Goal: Information Seeking & Learning: Learn about a topic

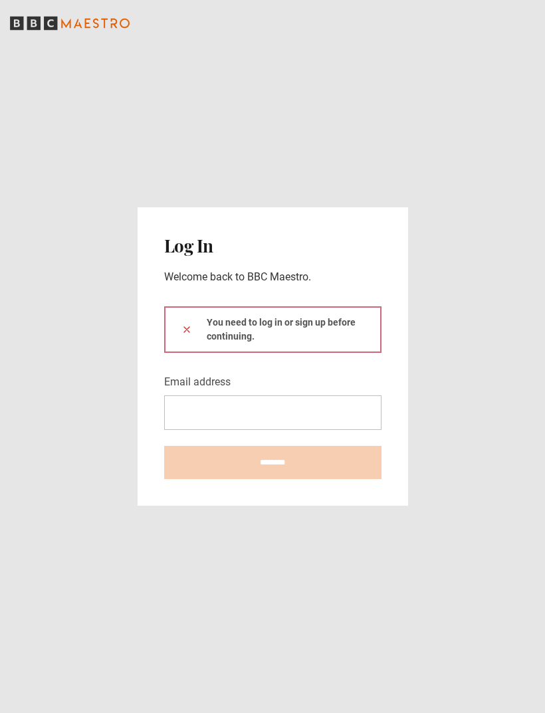
click at [322, 353] on div "You need to log in or sign up before continuing." at bounding box center [272, 329] width 217 height 47
click at [323, 353] on div "You need to log in or sign up before continuing." at bounding box center [272, 329] width 217 height 47
click at [251, 430] on input "Email address" at bounding box center [272, 413] width 217 height 35
type input "**********"
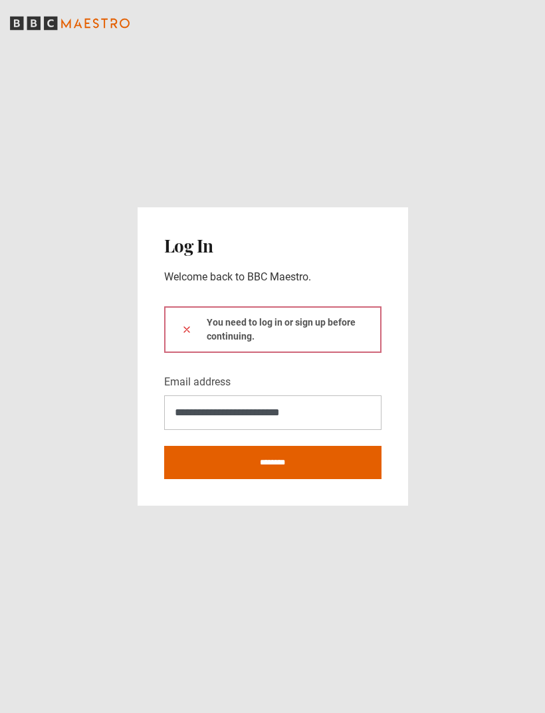
click at [265, 479] on input "********" at bounding box center [272, 462] width 217 height 33
type input "**********"
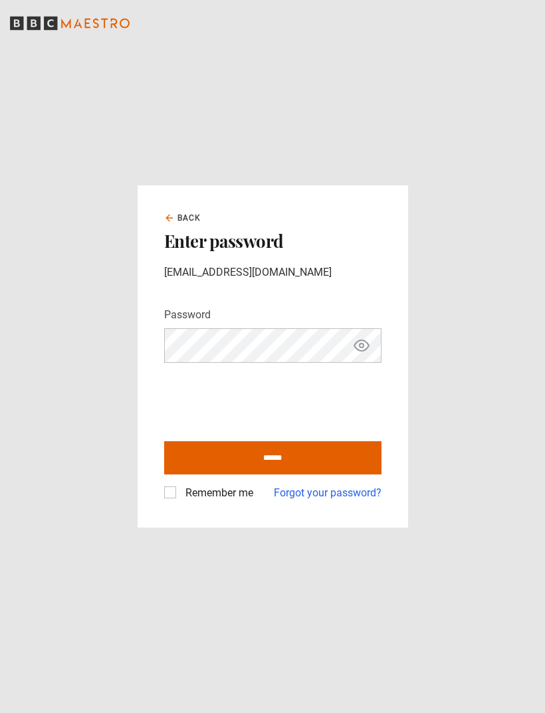
click at [281, 475] on input "******" at bounding box center [272, 457] width 217 height 33
type input "**********"
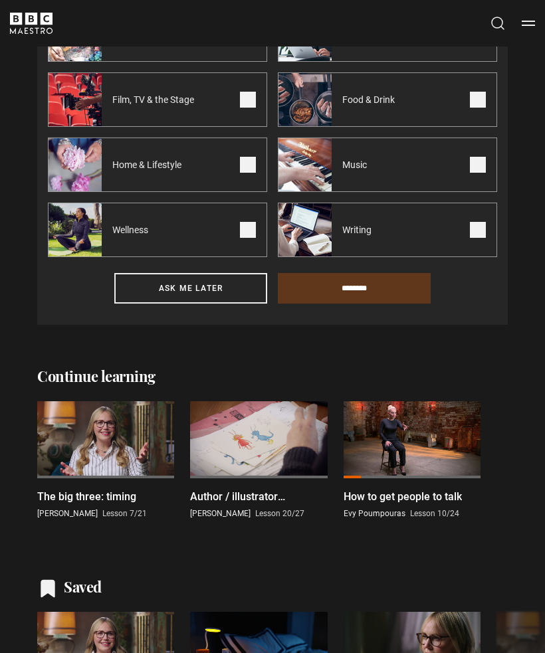
scroll to position [486, 0]
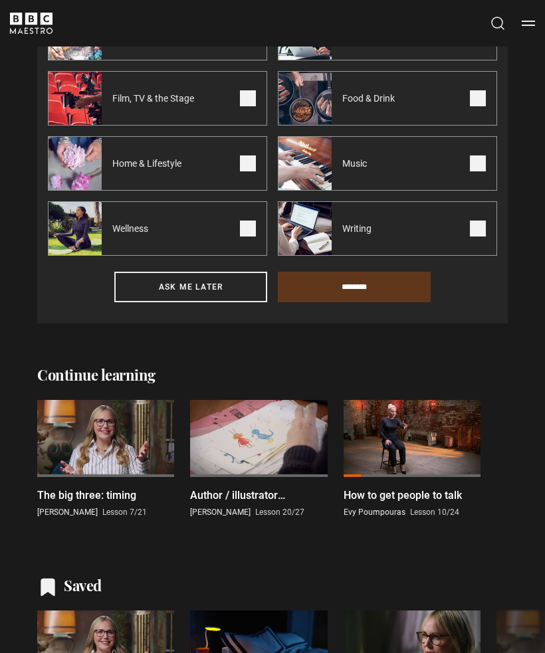
click at [98, 500] on p "The big three: timing" at bounding box center [86, 496] width 99 height 16
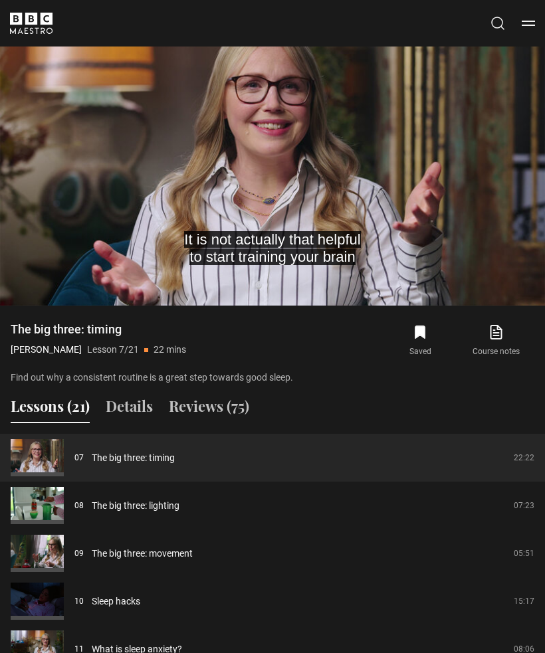
scroll to position [907, 0]
click at [160, 503] on link "The big three: lighting" at bounding box center [136, 506] width 88 height 14
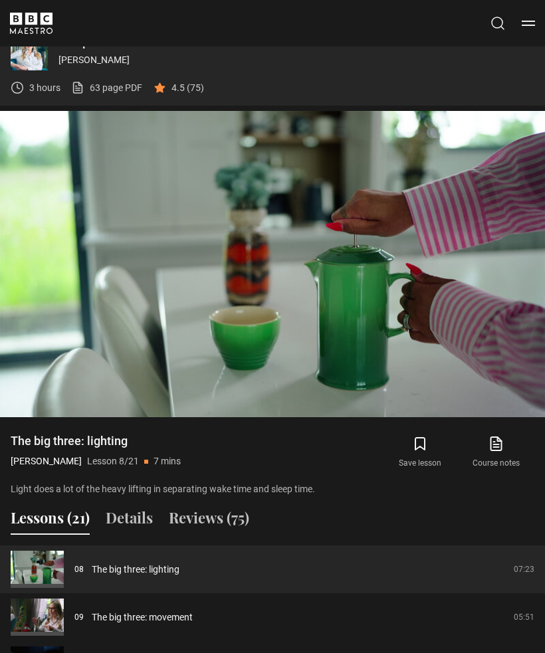
click at [429, 439] on button "Save lesson" at bounding box center [420, 452] width 76 height 39
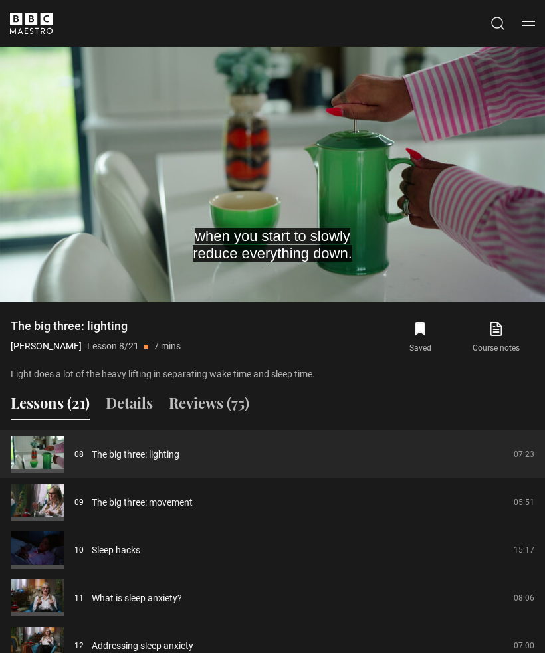
scroll to position [908, 0]
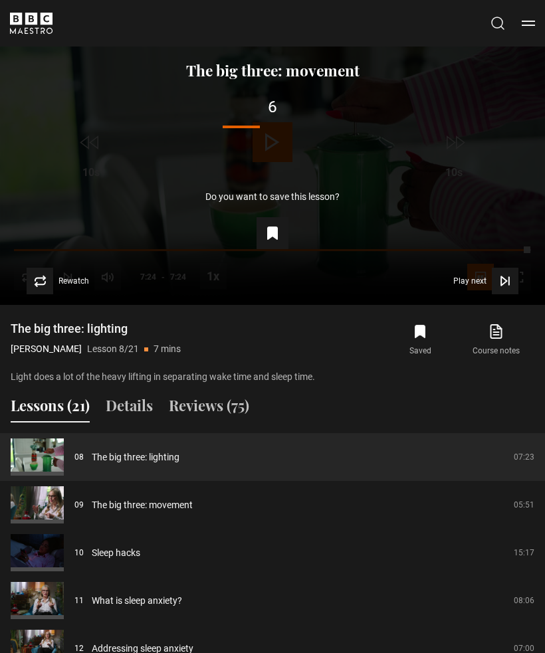
click at [272, 237] on icon "Video Player" at bounding box center [273, 233] width 16 height 16
click at [421, 324] on icon "submit" at bounding box center [420, 332] width 16 height 16
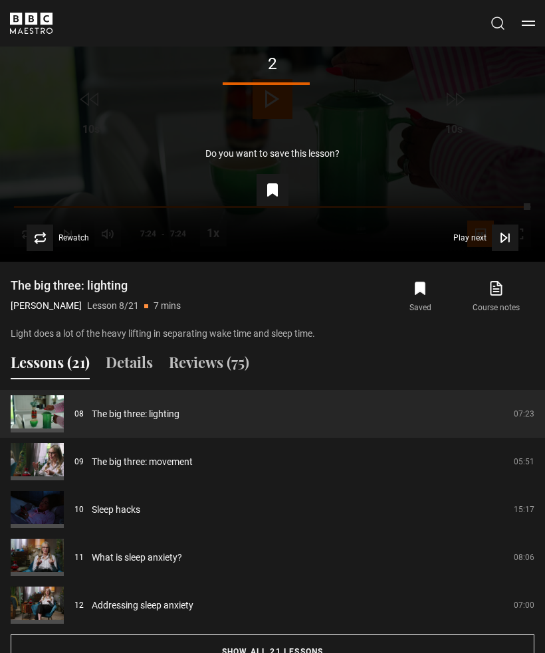
scroll to position [953, 0]
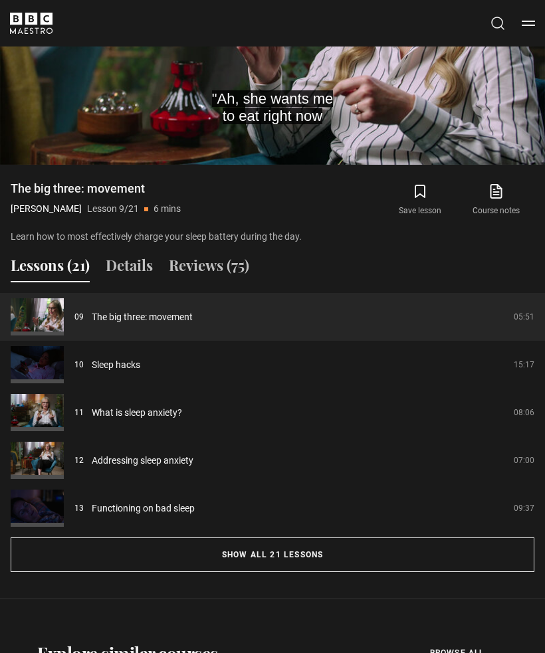
scroll to position [1049, 0]
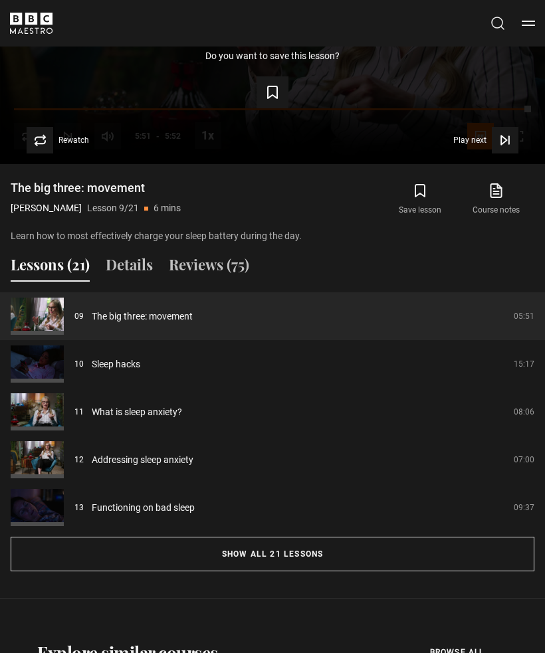
click at [261, 96] on button "Save lesson" at bounding box center [273, 92] width 32 height 32
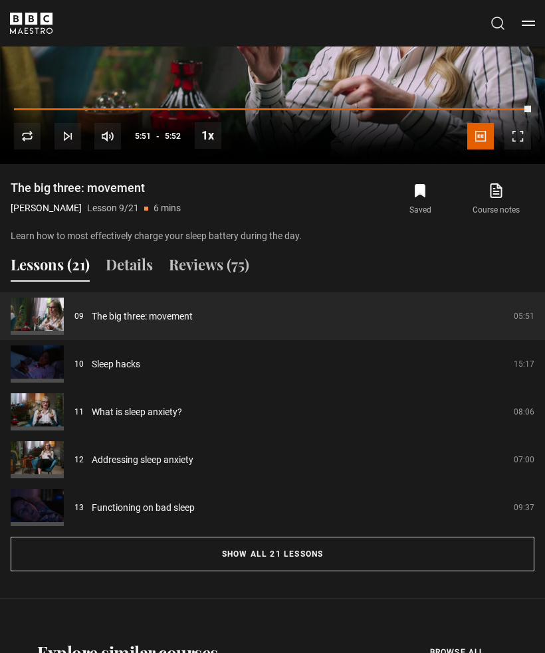
click at [132, 372] on link "Sleep hacks" at bounding box center [116, 365] width 49 height 14
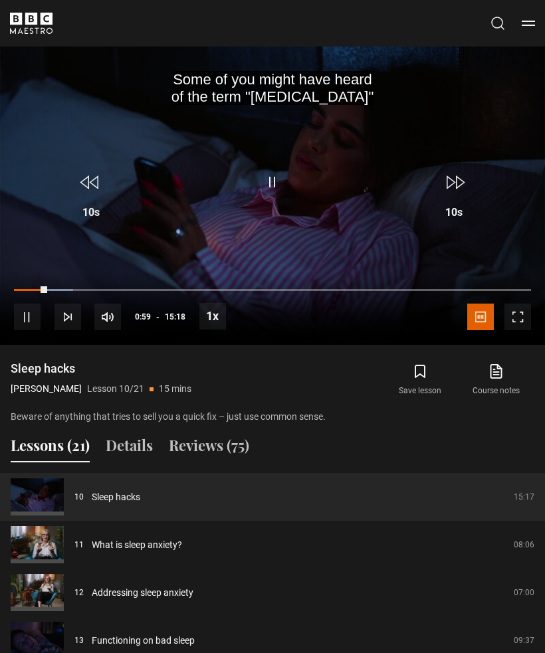
scroll to position [869, 0]
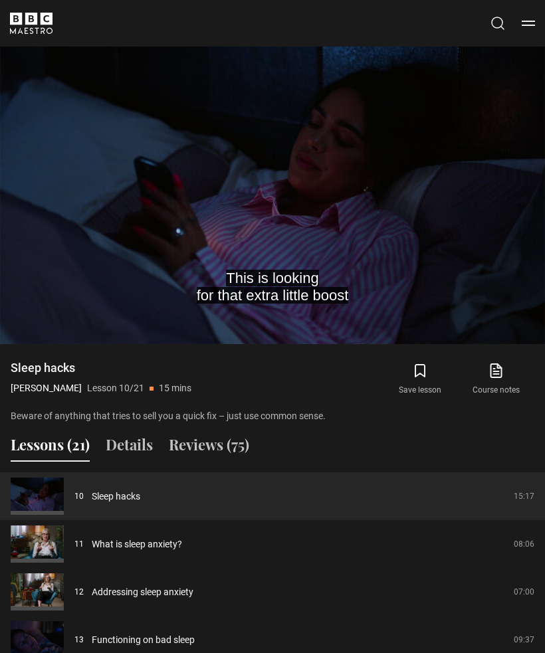
click at [410, 330] on div "10s Skip Back 10 seconds Pause 10s Skip Forward 10 seconds Loaded : 15.23% Paus…" at bounding box center [272, 308] width 545 height 74
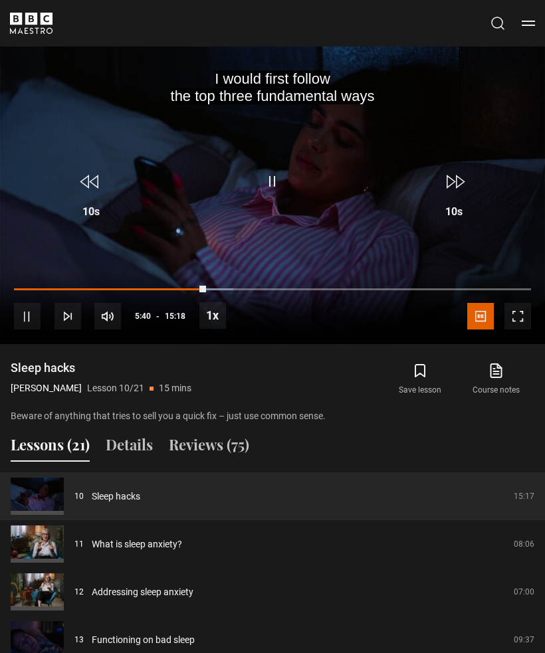
click at [264, 343] on div "10s Skip Back 10 seconds Pause 10s Skip Forward 10 seconds Loaded : 42.44% Paus…" at bounding box center [272, 308] width 545 height 74
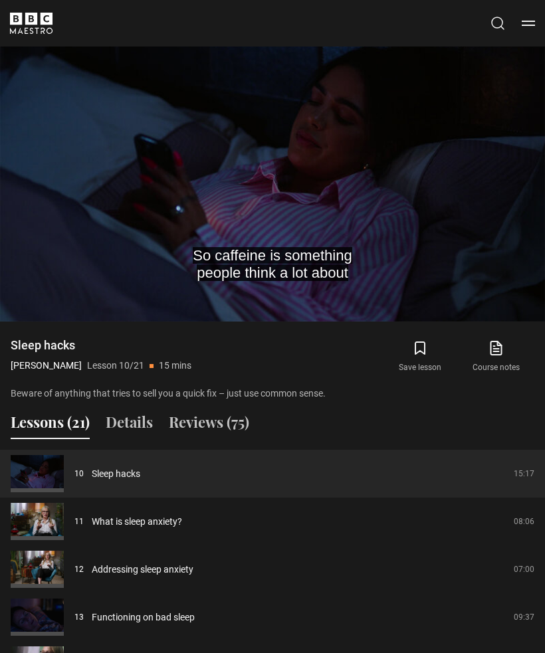
scroll to position [894, 0]
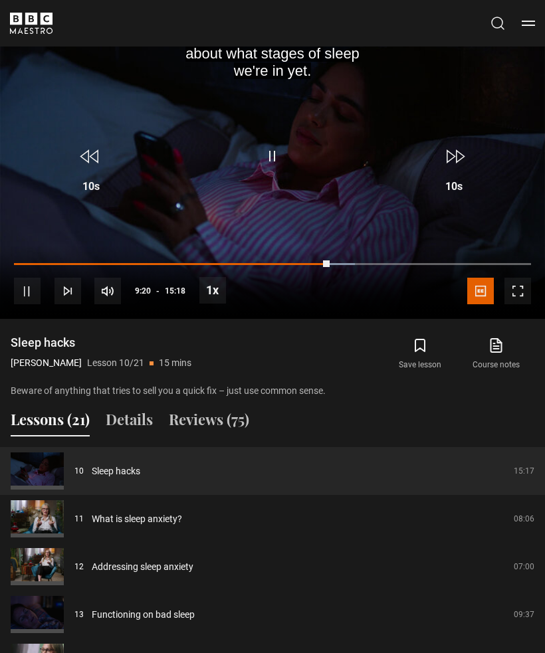
click at [306, 226] on video-js "about what stages of sleep we're in yet. Video Player is loading. Play Lesson S…" at bounding box center [272, 166] width 545 height 306
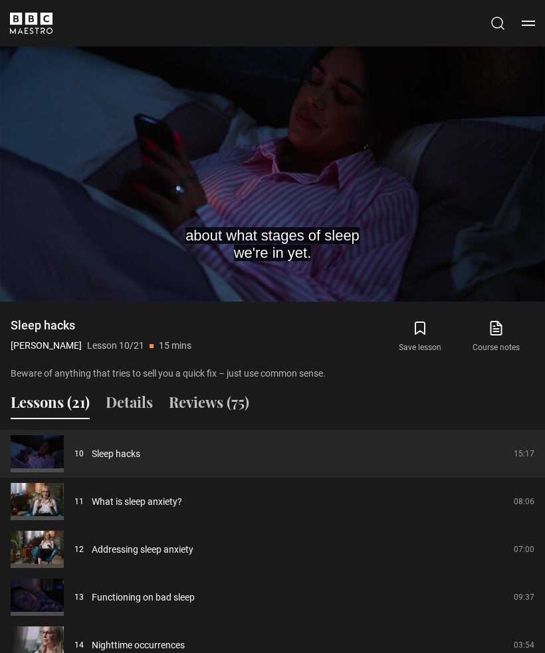
scroll to position [911, 0]
click at [283, 229] on video-js "Even if it could tell you very specifically Video Player is loading. Play Lesso…" at bounding box center [272, 148] width 545 height 306
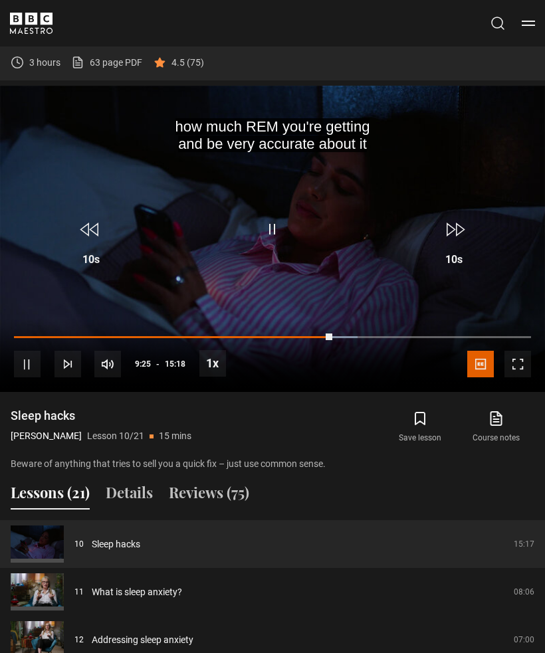
scroll to position [819, 0]
